Goal: Task Accomplishment & Management: Manage account settings

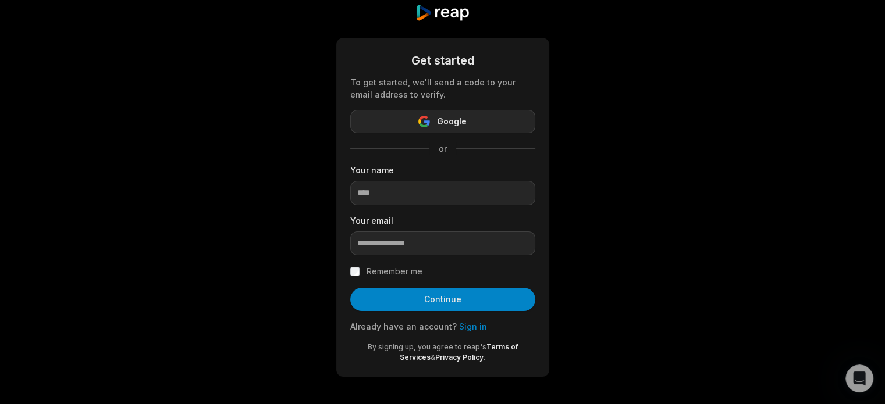
click at [448, 115] on span "Google" at bounding box center [452, 122] width 30 height 14
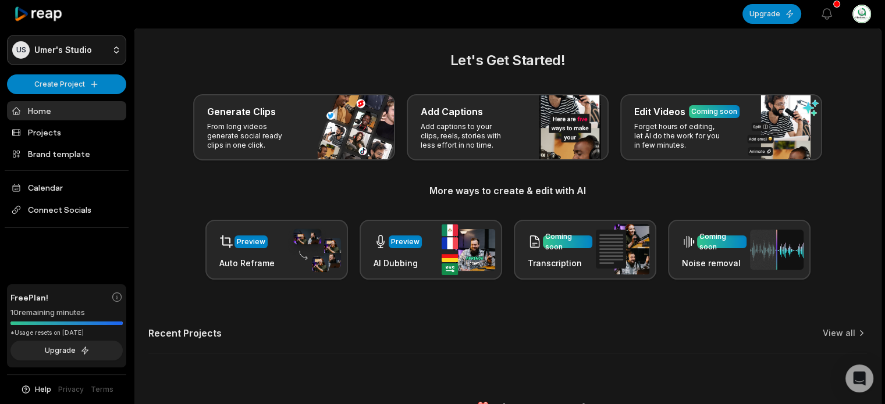
click at [65, 53] on html "US Umer's Studio Create Project Home Projects Brand template Calendar Connect S…" at bounding box center [442, 202] width 885 height 404
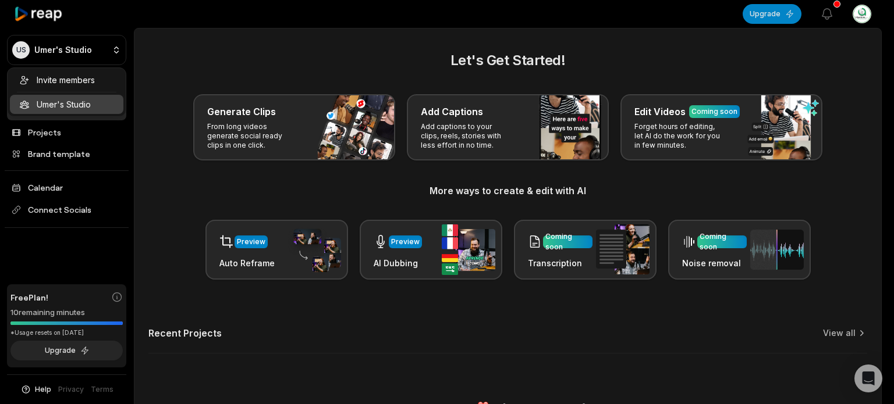
click at [61, 358] on html "US Umer's Studio Create Project Home Projects Brand template Calendar Connect S…" at bounding box center [447, 202] width 894 height 404
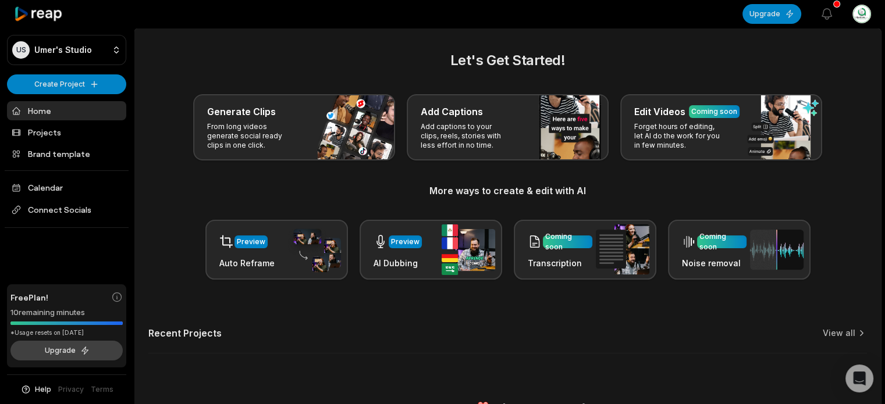
click at [61, 348] on button "Upgrade" at bounding box center [66, 351] width 112 height 20
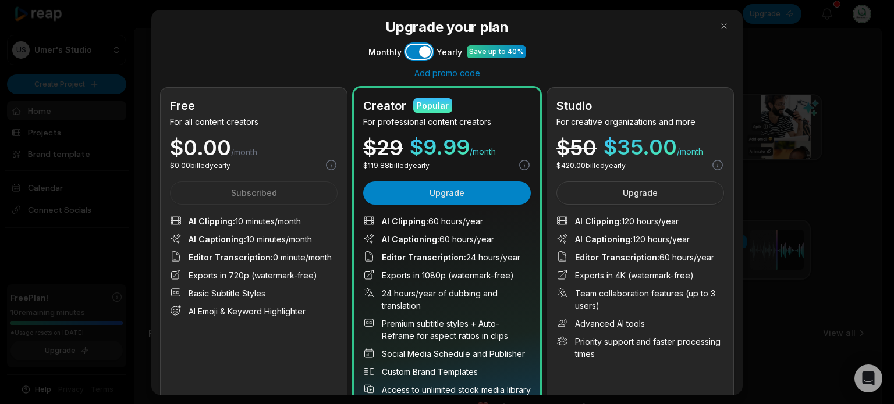
click at [407, 52] on button "Use setting" at bounding box center [419, 51] width 26 height 14
click at [718, 26] on button "button" at bounding box center [723, 25] width 19 height 19
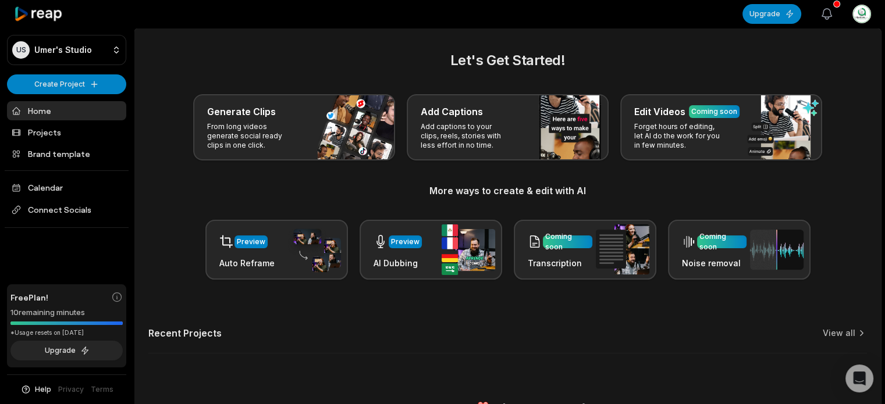
click at [823, 20] on icon "button" at bounding box center [827, 14] width 14 height 14
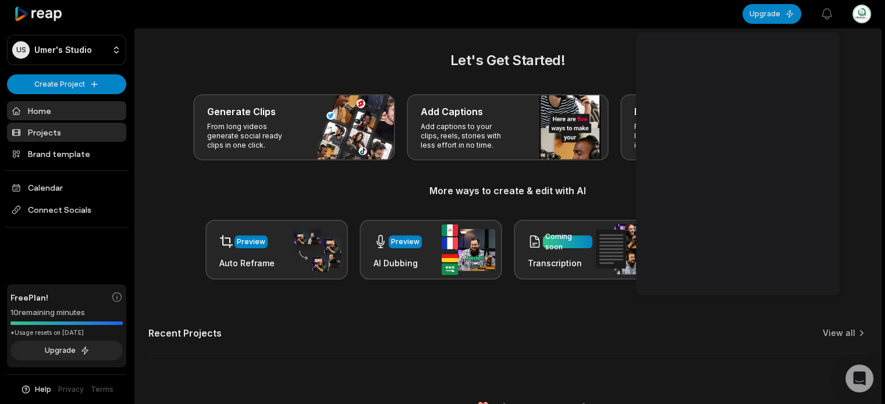
click at [55, 130] on link "Projects" at bounding box center [66, 132] width 119 height 19
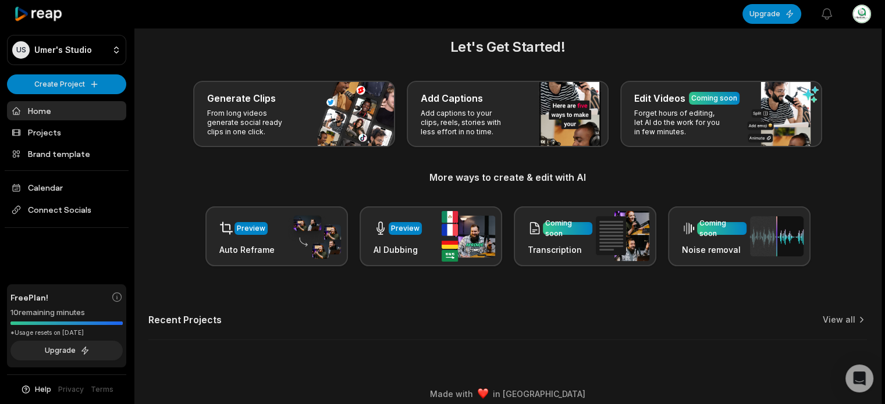
scroll to position [23, 0]
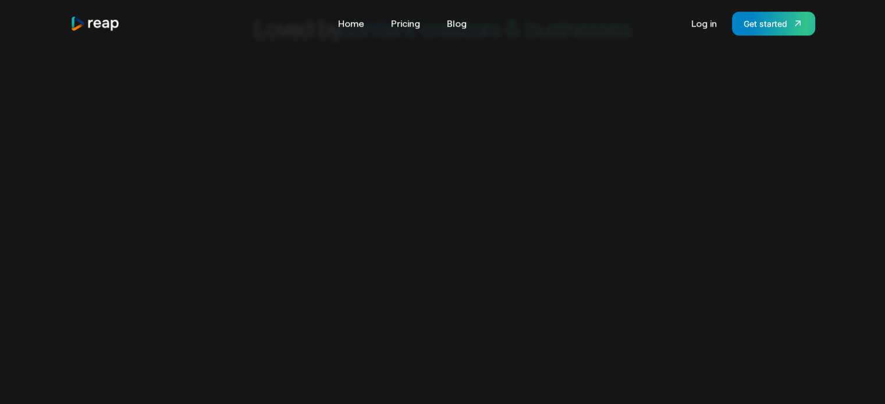
scroll to position [620, 0]
click at [707, 17] on link "Log in" at bounding box center [703, 23] width 37 height 19
